Goal: Task Accomplishment & Management: Manage account settings

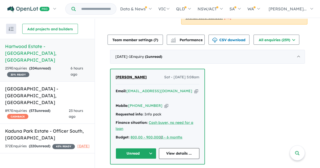
scroll to position [130, 0]
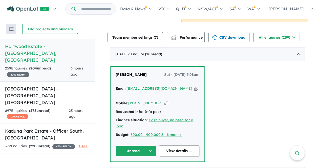
click at [139, 146] on button "Unread" at bounding box center [136, 151] width 41 height 11
click at [184, 146] on link "View details ..." at bounding box center [179, 151] width 41 height 11
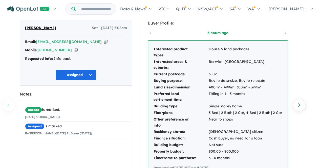
scroll to position [27, 0]
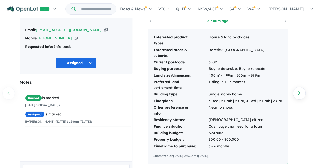
drag, startPoint x: 154, startPoint y: 63, endPoint x: 244, endPoint y: 155, distance: 128.2
click at [244, 155] on div "Interested product types: House & land packages Interested areas & suburbs: Ber…" at bounding box center [217, 96] width 139 height 135
copy div "nterested product types: House & land packages Interested areas & suburbs: Berw…"
